Goal: Task Accomplishment & Management: Use online tool/utility

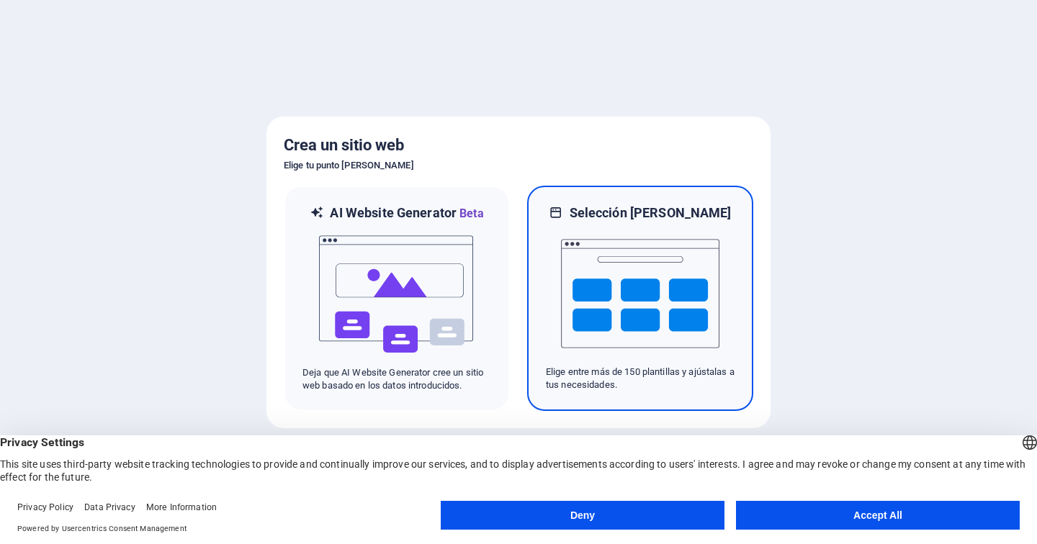
click at [605, 282] on img at bounding box center [640, 294] width 158 height 144
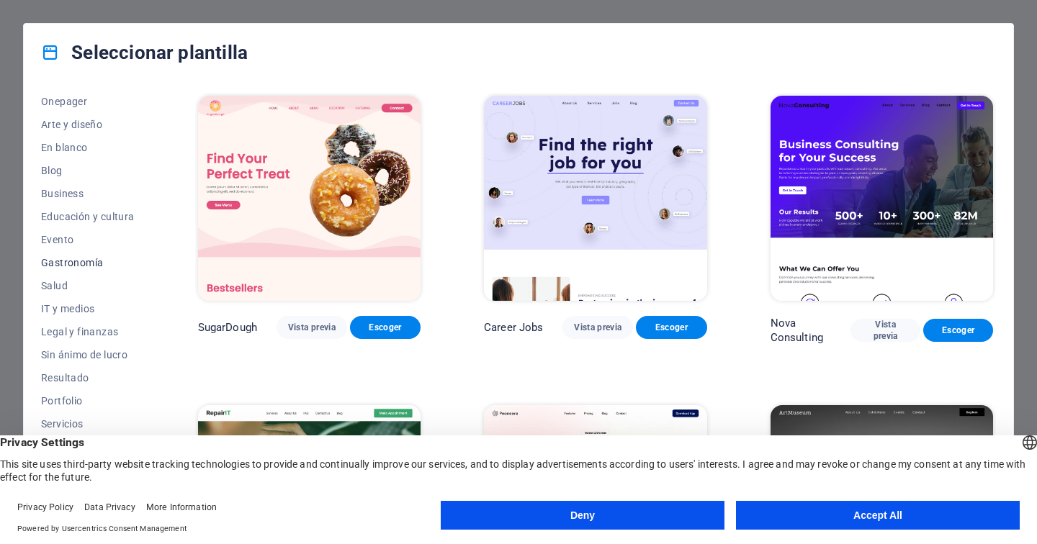
scroll to position [189, 0]
click at [615, 516] on button "Deny" at bounding box center [583, 515] width 284 height 29
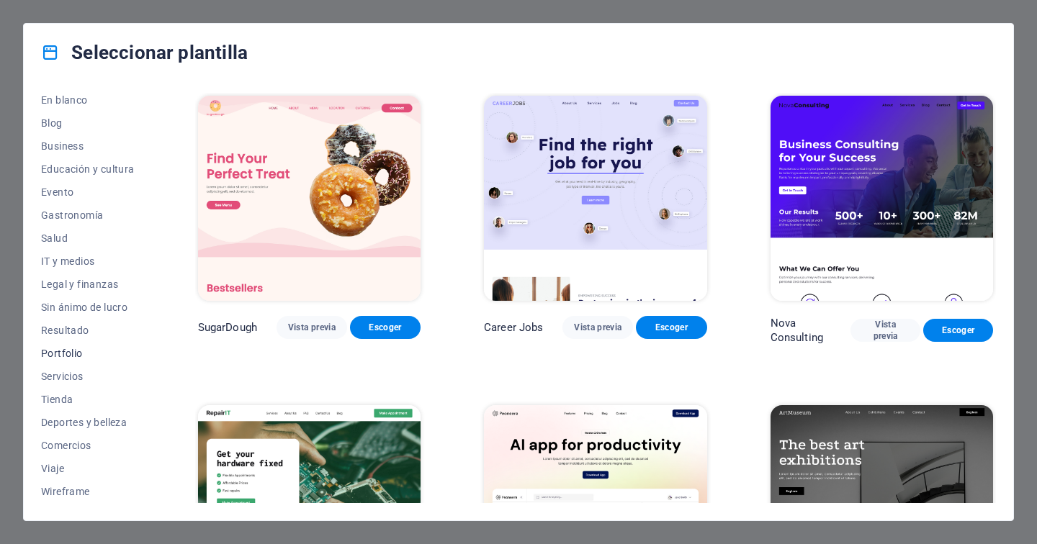
click at [69, 354] on span "Portfolio" at bounding box center [88, 354] width 94 height 12
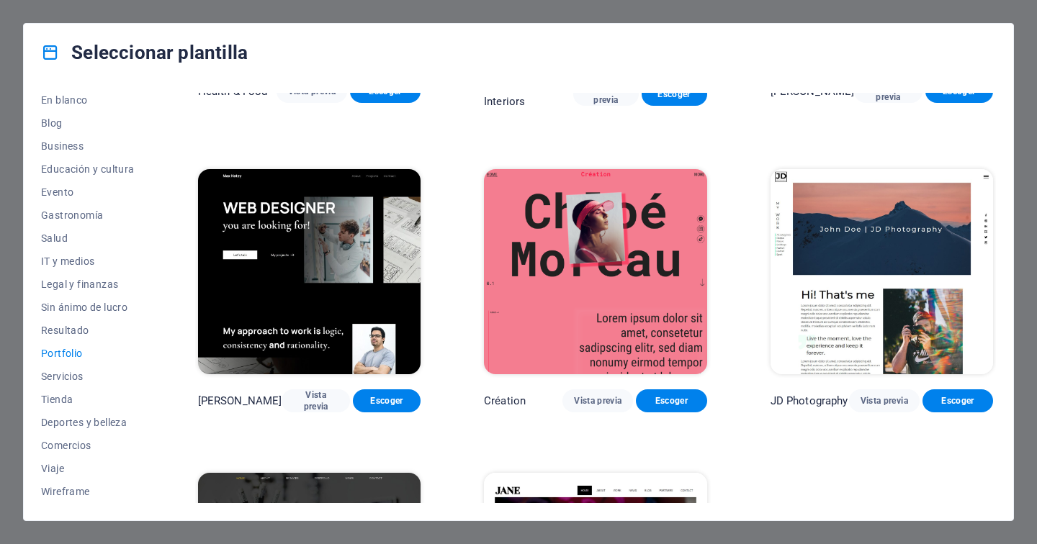
scroll to position [0, 0]
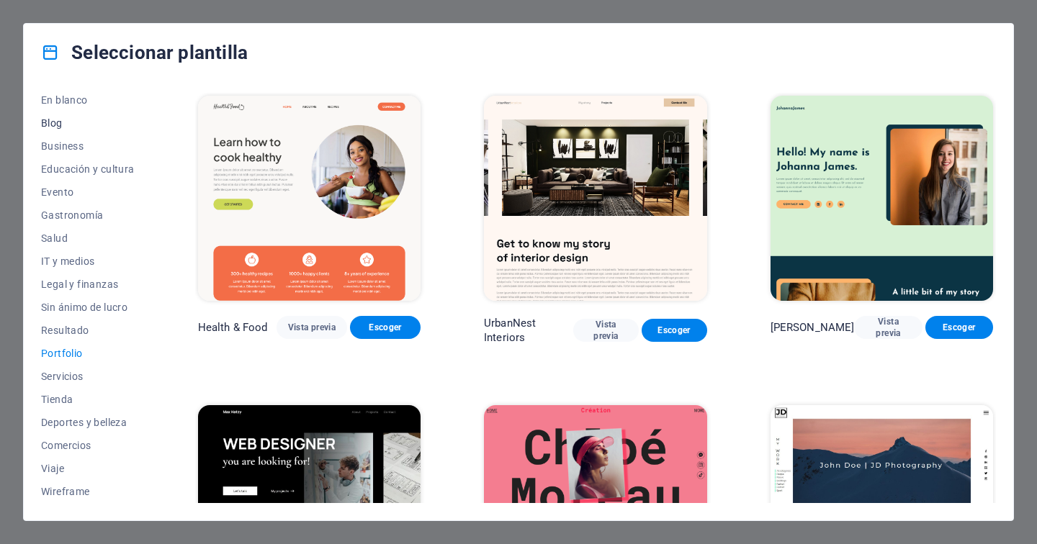
click at [51, 125] on span "Blog" at bounding box center [88, 123] width 94 height 12
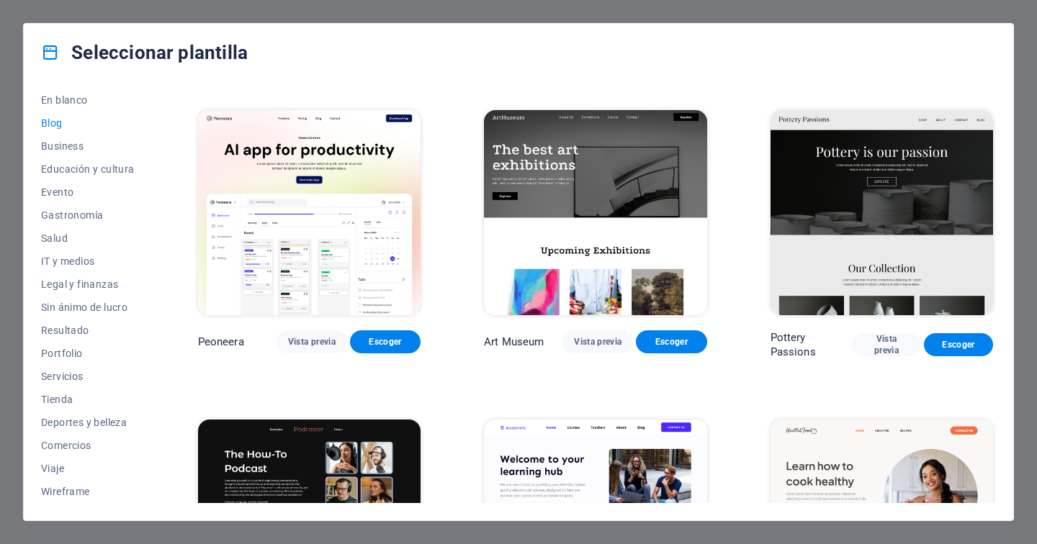
scroll to position [228, 0]
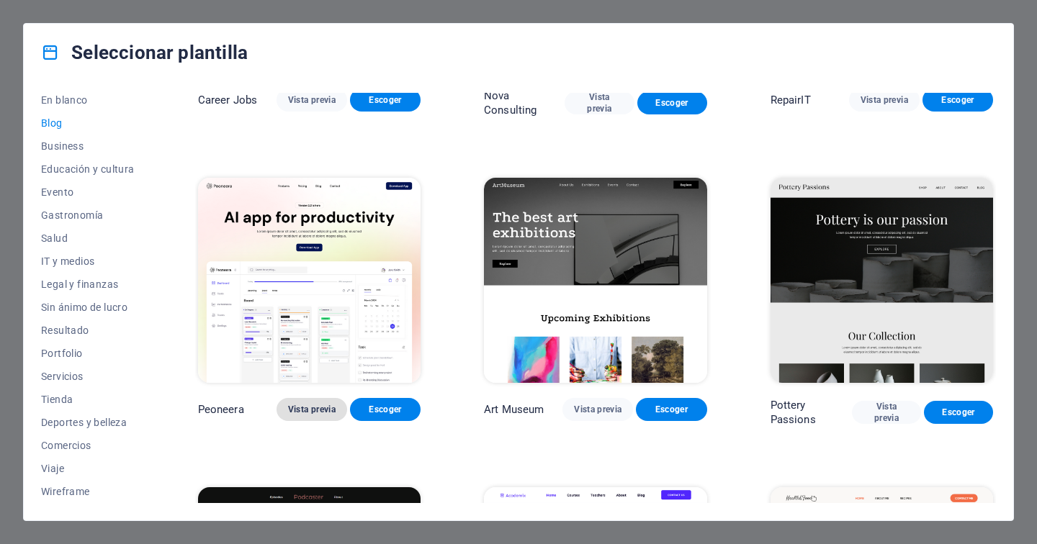
click at [314, 409] on span "Vista previa" at bounding box center [312, 410] width 48 height 12
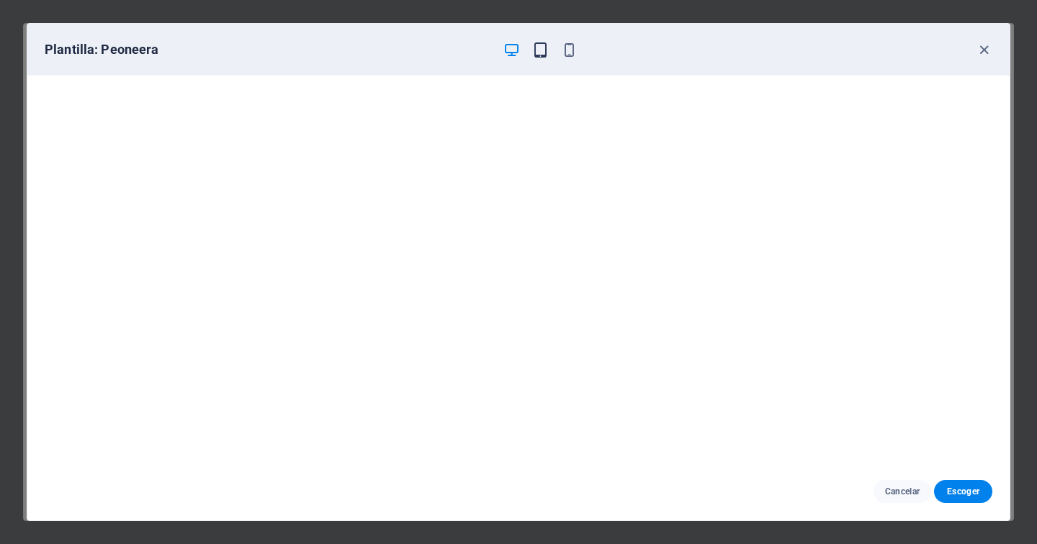
click at [543, 57] on icon "button" at bounding box center [540, 50] width 17 height 17
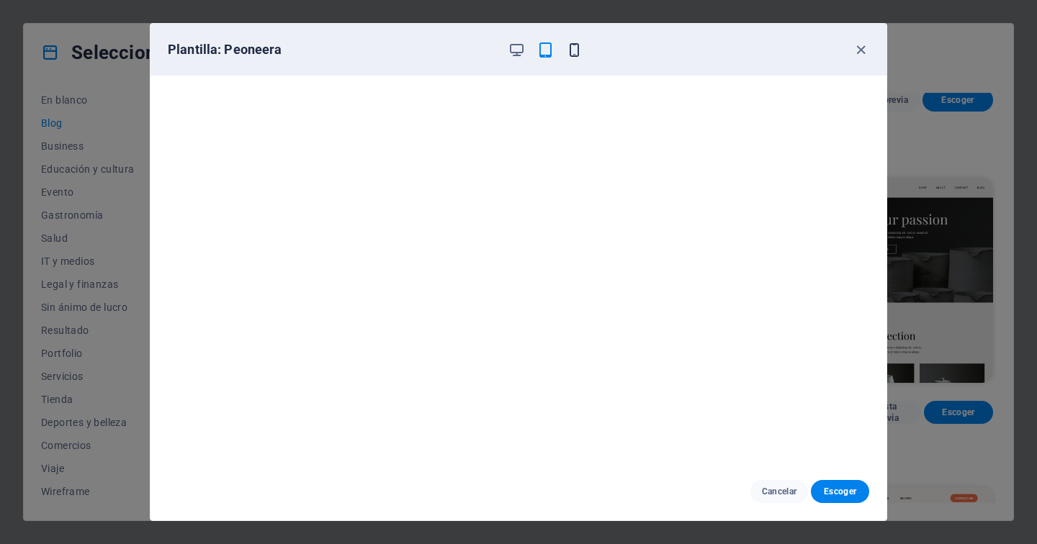
click at [574, 49] on icon "button" at bounding box center [574, 50] width 17 height 17
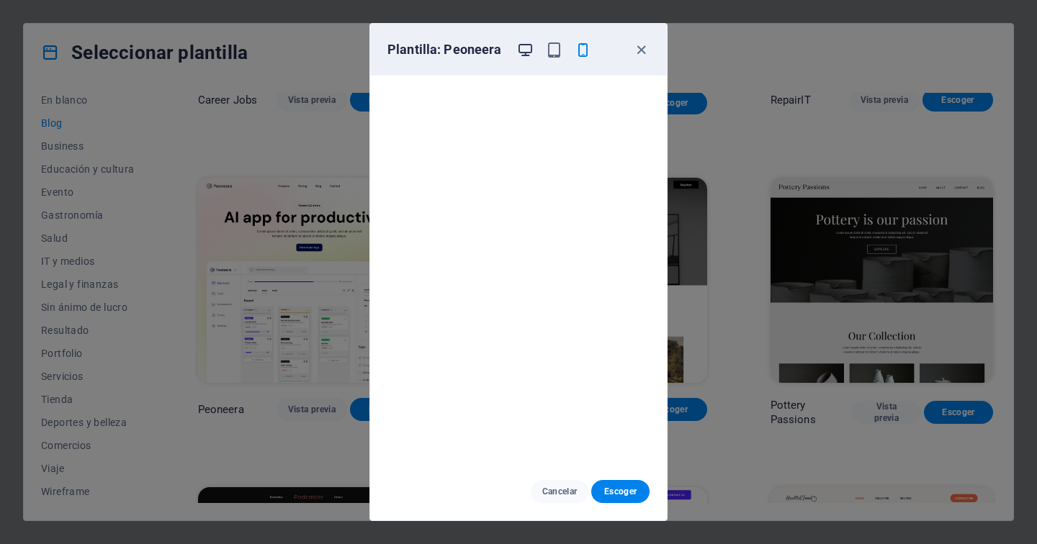
click at [526, 50] on icon "button" at bounding box center [525, 50] width 17 height 17
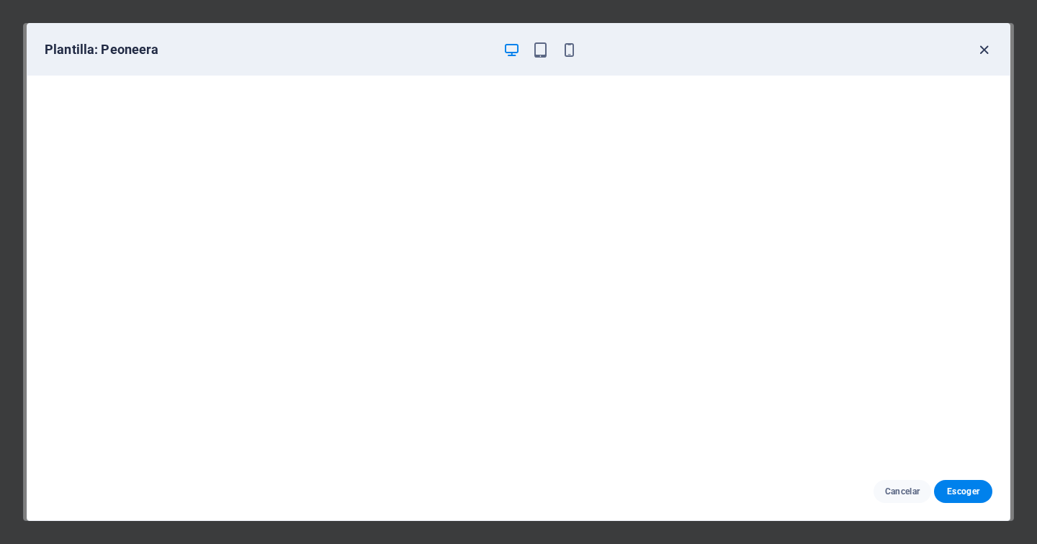
click at [983, 49] on icon "button" at bounding box center [984, 50] width 17 height 17
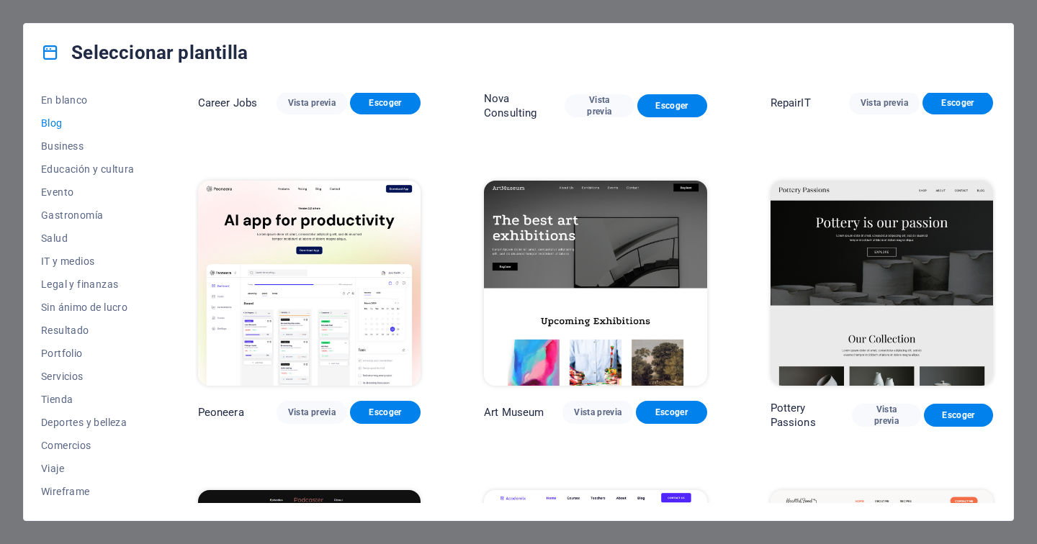
scroll to position [0, 0]
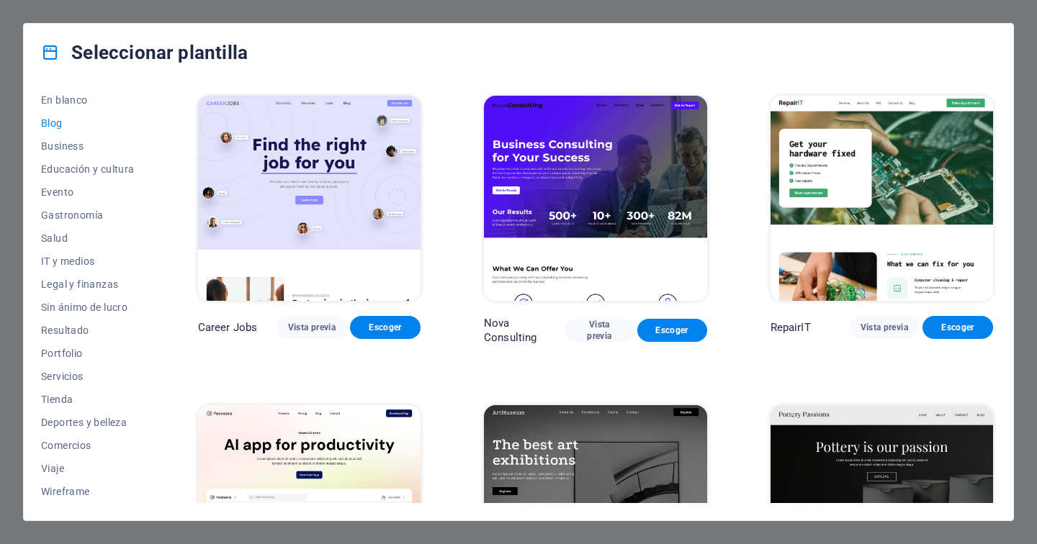
drag, startPoint x: 79, startPoint y: 102, endPoint x: 134, endPoint y: 103, distance: 54.7
click at [79, 102] on span "En blanco" at bounding box center [88, 100] width 94 height 12
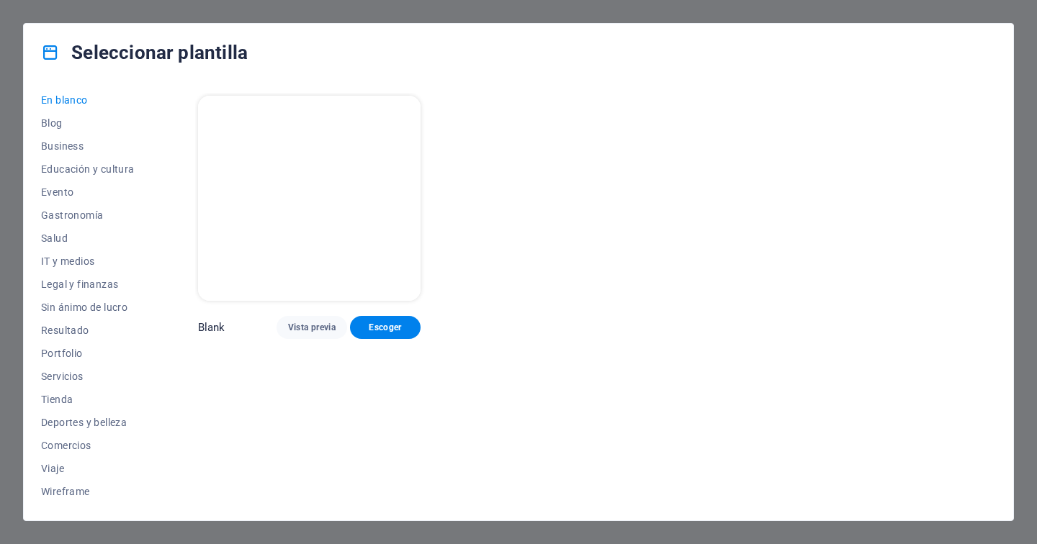
click at [205, 324] on p "Blank" at bounding box center [211, 327] width 27 height 14
click at [219, 324] on p "Blank" at bounding box center [211, 327] width 27 height 14
click at [378, 322] on span "Escoger" at bounding box center [385, 328] width 48 height 12
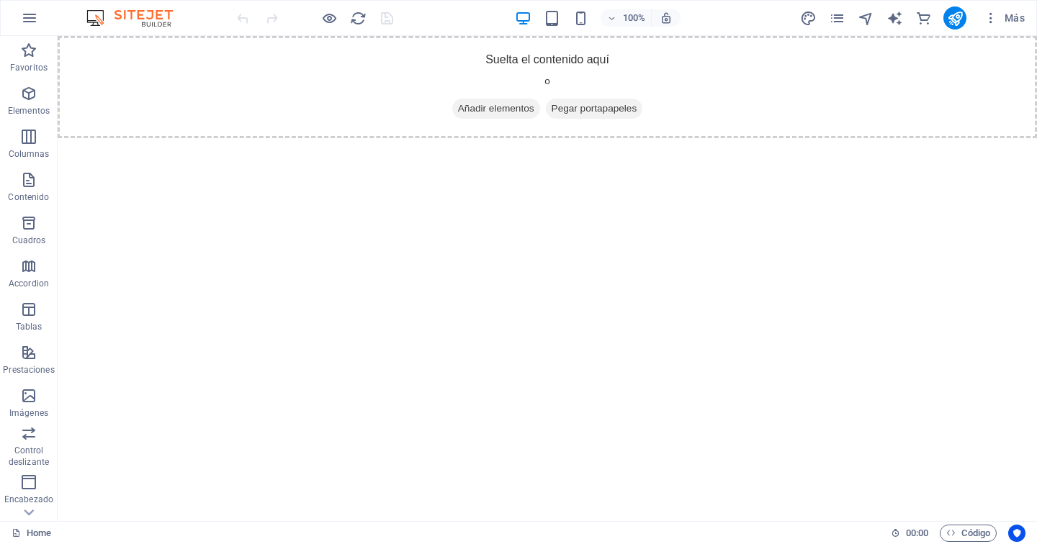
scroll to position [206, 0]
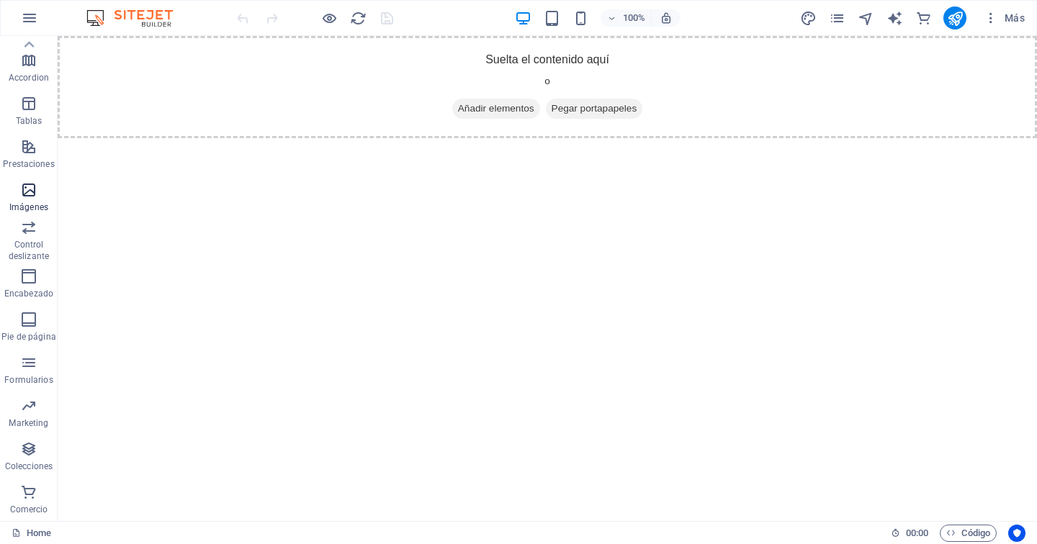
click at [28, 192] on icon "button" at bounding box center [28, 189] width 17 height 17
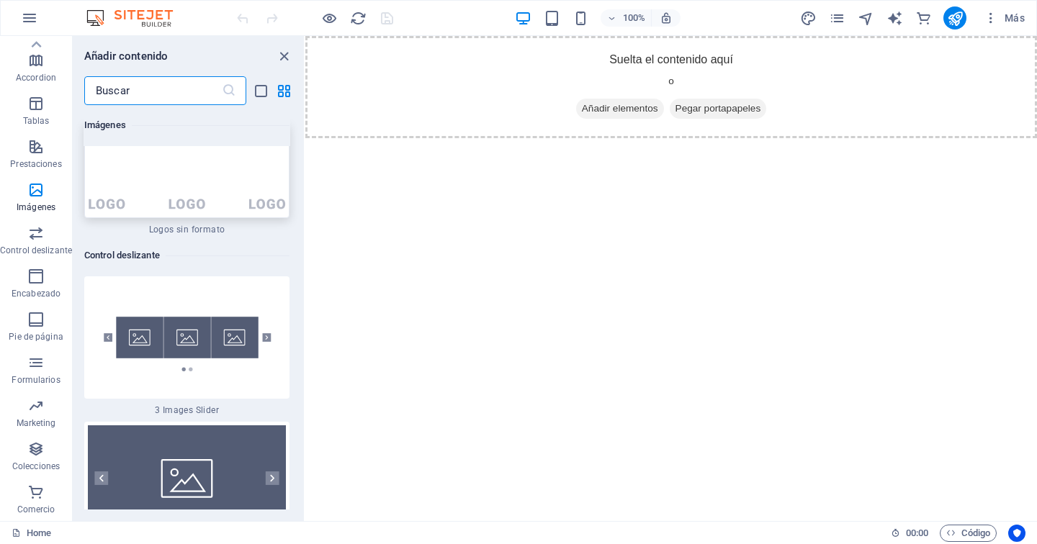
scroll to position [16373, 0]
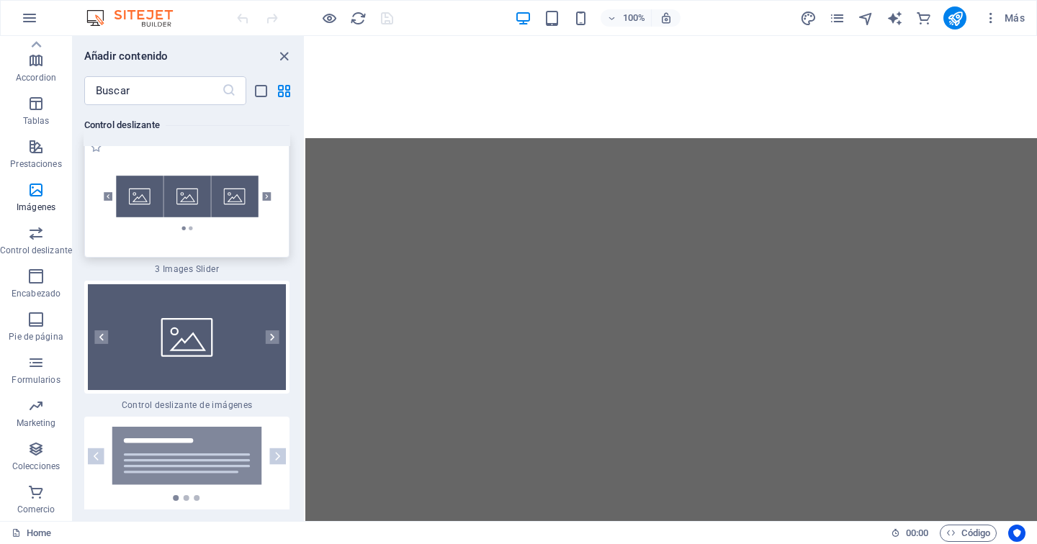
select select "rem"
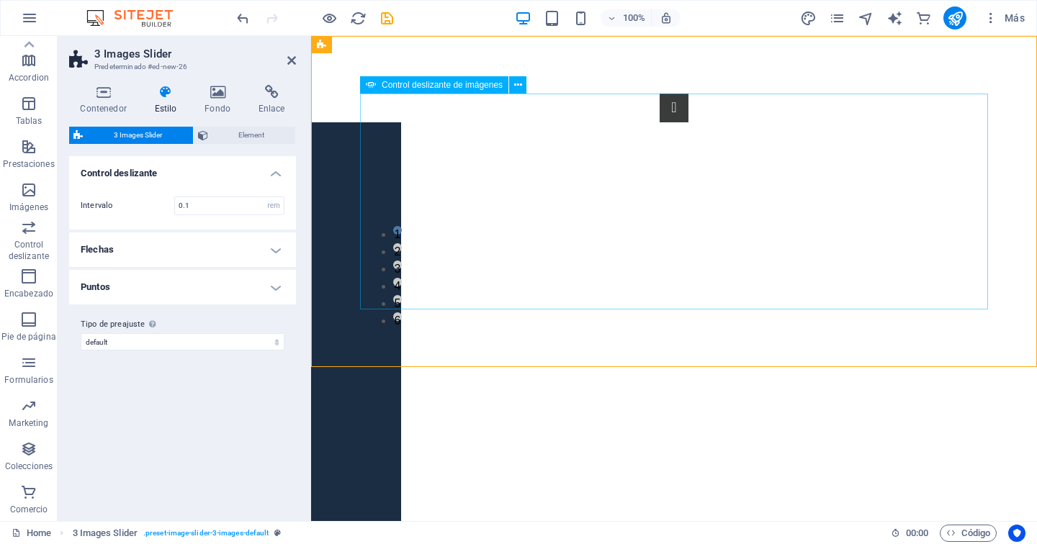
click at [660, 122] on button "Image Slider" at bounding box center [674, 108] width 29 height 29
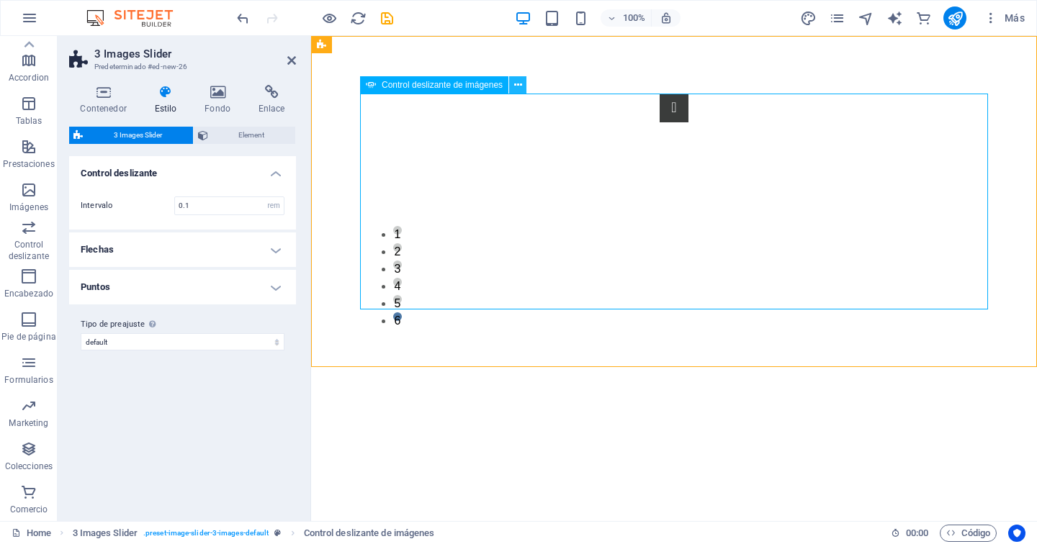
click at [522, 84] on button at bounding box center [517, 84] width 17 height 17
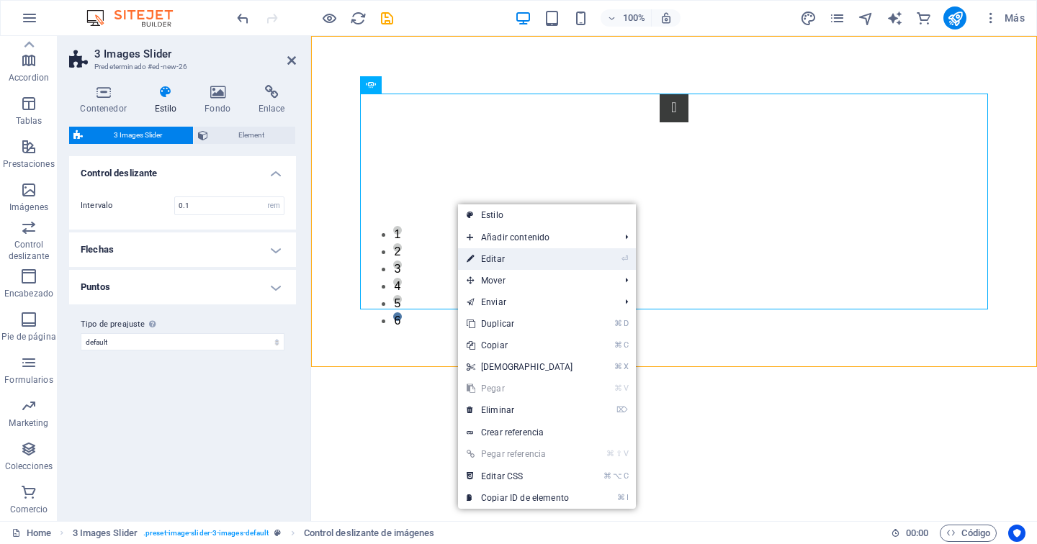
click at [490, 259] on link "⏎ Editar" at bounding box center [520, 259] width 124 height 22
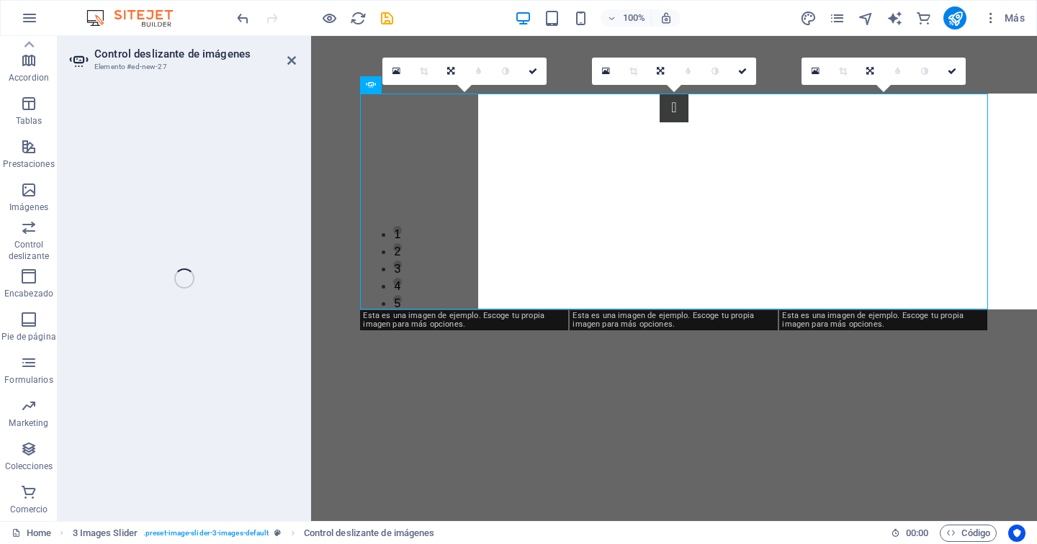
select select "px"
select select "ms"
select select "s"
select select "progressive"
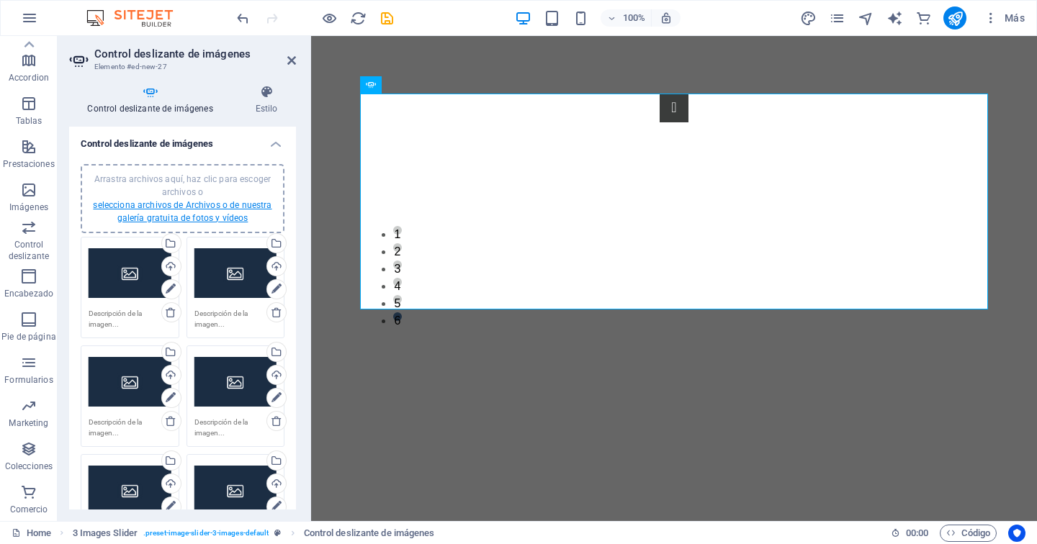
click at [203, 212] on link "selecciona archivos de Archivos o de nuestra galería gratuita de fotos y vídeos" at bounding box center [182, 211] width 179 height 23
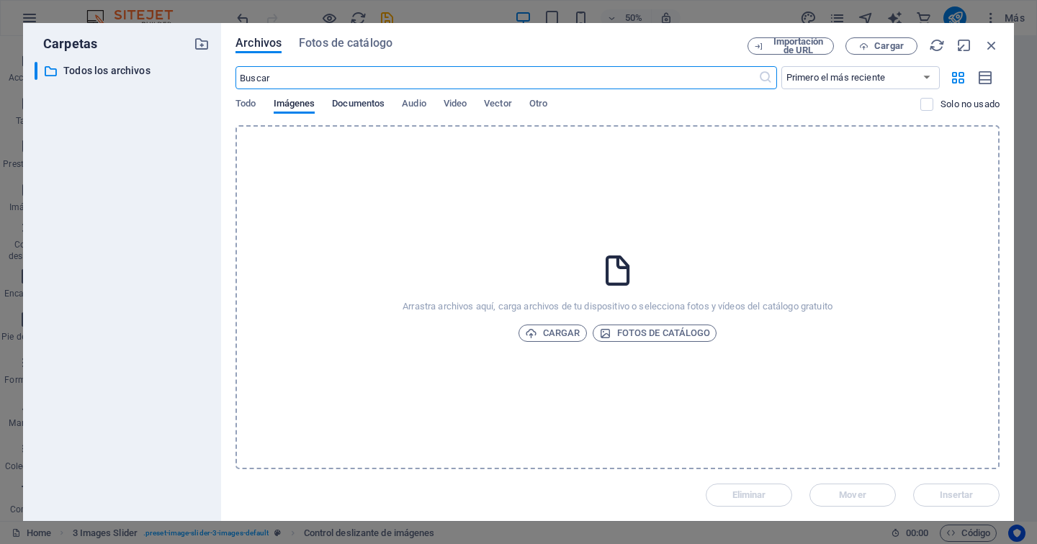
click at [377, 104] on span "Documentos" at bounding box center [358, 105] width 53 height 20
drag, startPoint x: 413, startPoint y: 103, endPoint x: 427, endPoint y: 102, distance: 13.8
click at [413, 103] on span "Audio" at bounding box center [414, 105] width 24 height 20
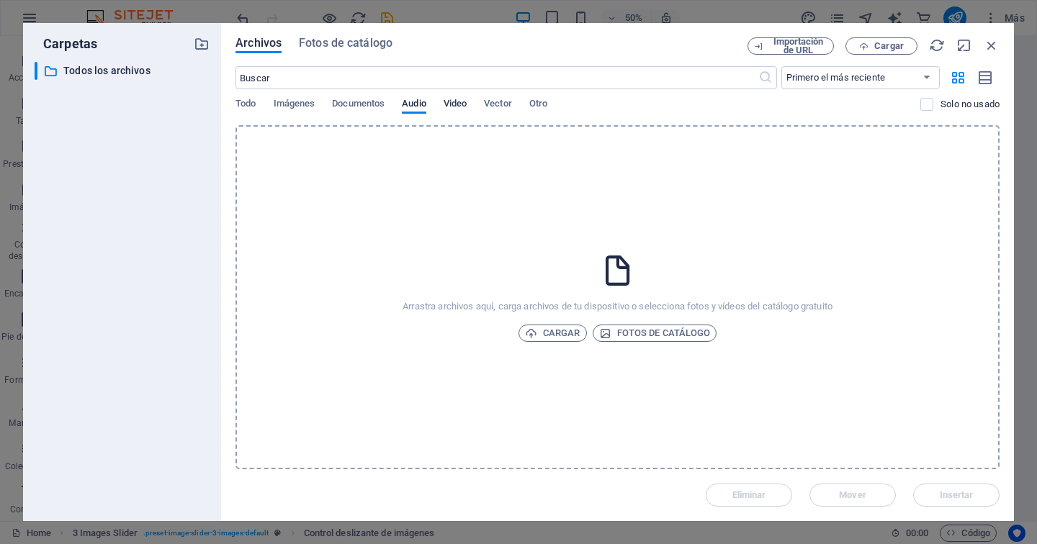
click at [462, 104] on span "Video" at bounding box center [455, 105] width 23 height 20
click at [496, 102] on span "Vector" at bounding box center [498, 105] width 28 height 20
click at [524, 102] on div "Todo Imágenes Documentos Audio Video Vector Otro" at bounding box center [577, 111] width 685 height 27
drag, startPoint x: 992, startPoint y: 44, endPoint x: 681, endPoint y: 9, distance: 312.4
click at [992, 44] on icon "button" at bounding box center [992, 45] width 16 height 16
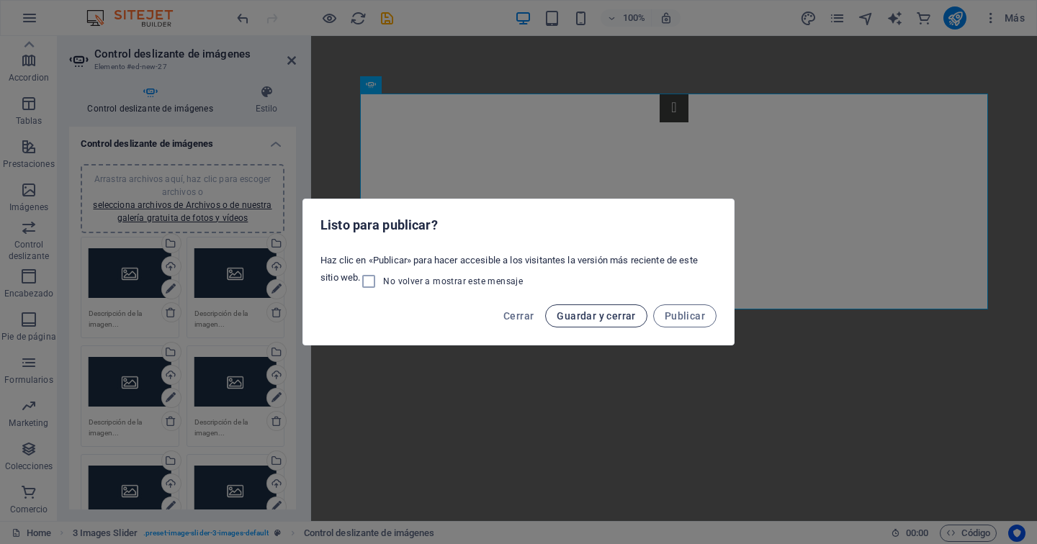
click at [615, 311] on span "Guardar y cerrar" at bounding box center [596, 316] width 78 height 12
